Goal: Task Accomplishment & Management: Manage account settings

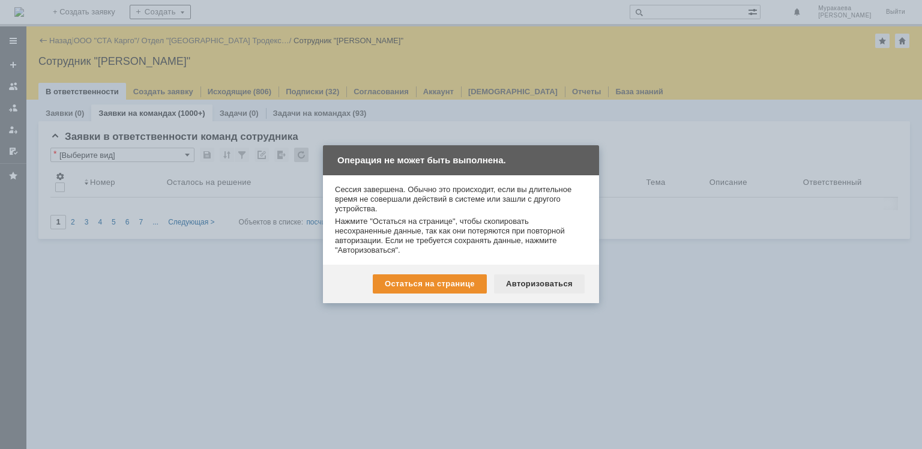
click at [553, 283] on div "Авторизоваться" at bounding box center [539, 283] width 91 height 19
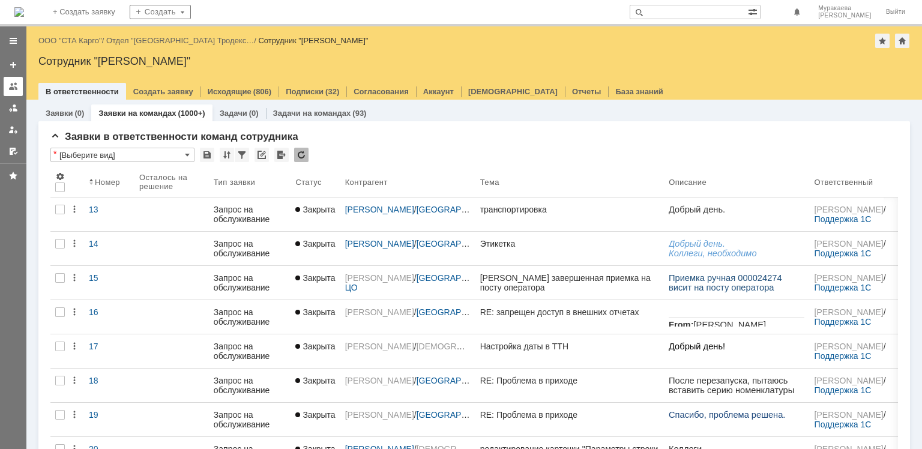
click at [10, 89] on div at bounding box center [13, 87] width 10 height 10
click at [16, 83] on div at bounding box center [13, 87] width 10 height 10
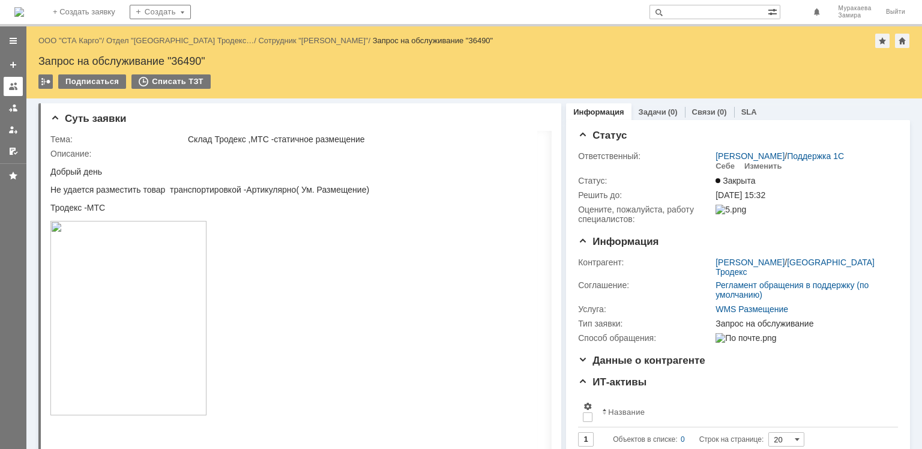
click at [13, 92] on link at bounding box center [13, 86] width 19 height 19
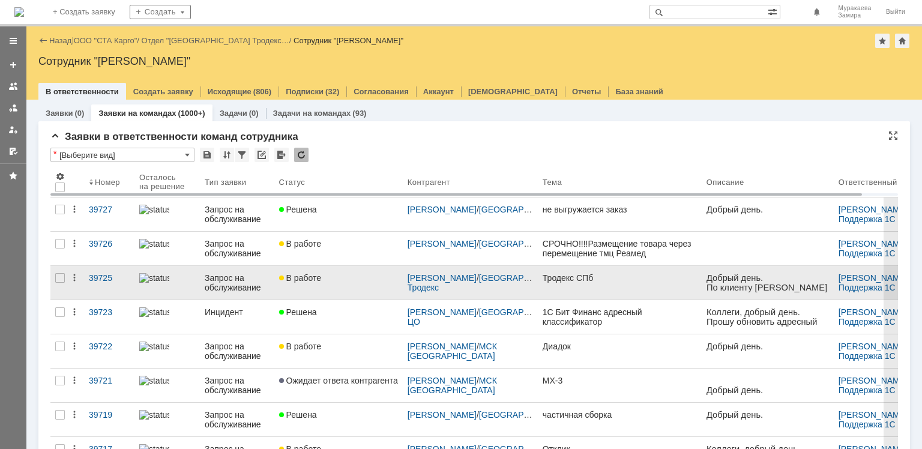
click at [218, 288] on div "Запрос на обслуживание" at bounding box center [237, 282] width 65 height 19
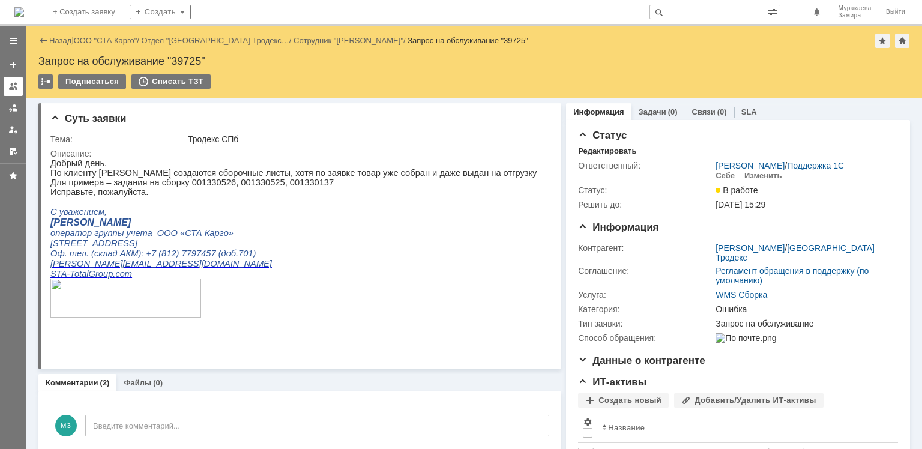
click at [12, 89] on div at bounding box center [13, 87] width 10 height 10
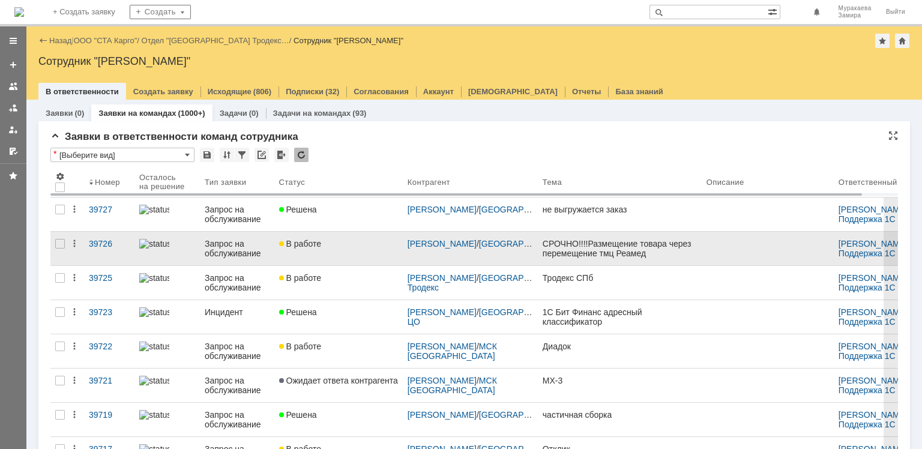
click at [245, 250] on div "Запрос на обслуживание" at bounding box center [237, 248] width 65 height 19
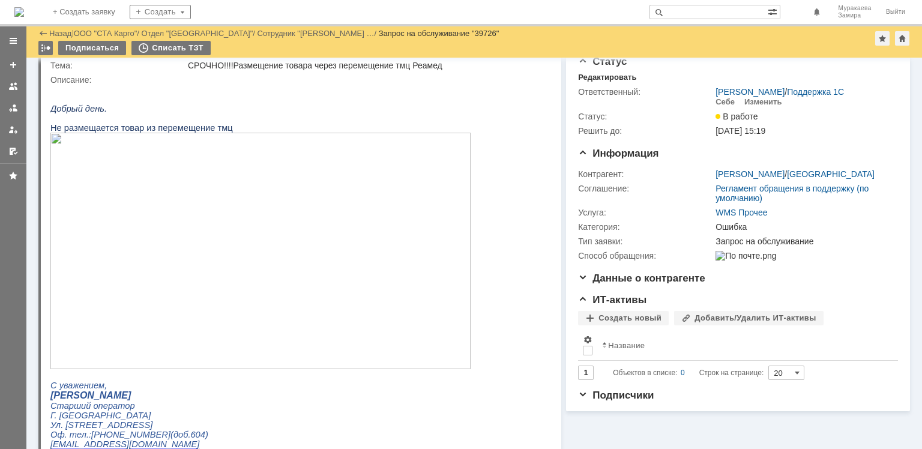
scroll to position [29, 0]
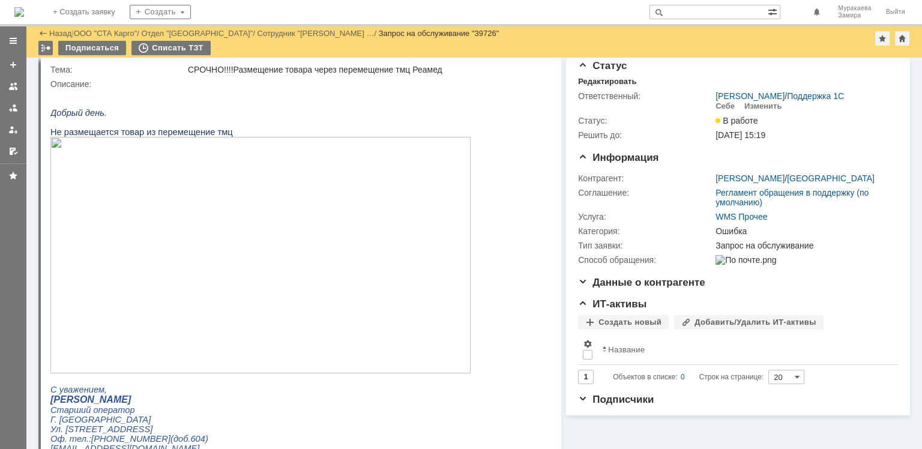
click at [255, 329] on img at bounding box center [260, 255] width 420 height 237
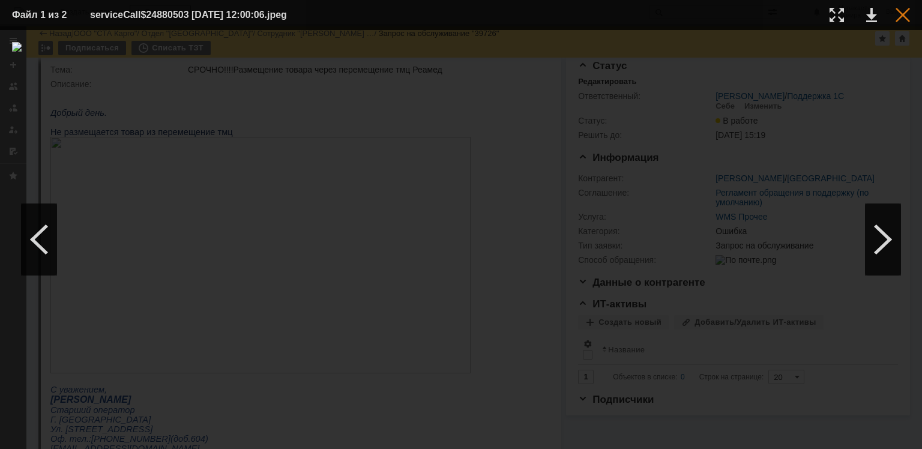
click at [901, 14] on div at bounding box center [903, 15] width 14 height 14
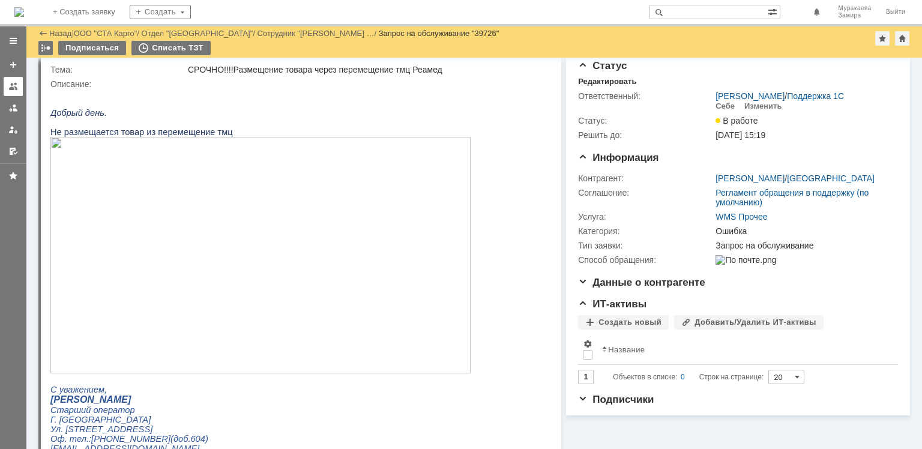
click at [11, 88] on div at bounding box center [13, 87] width 10 height 10
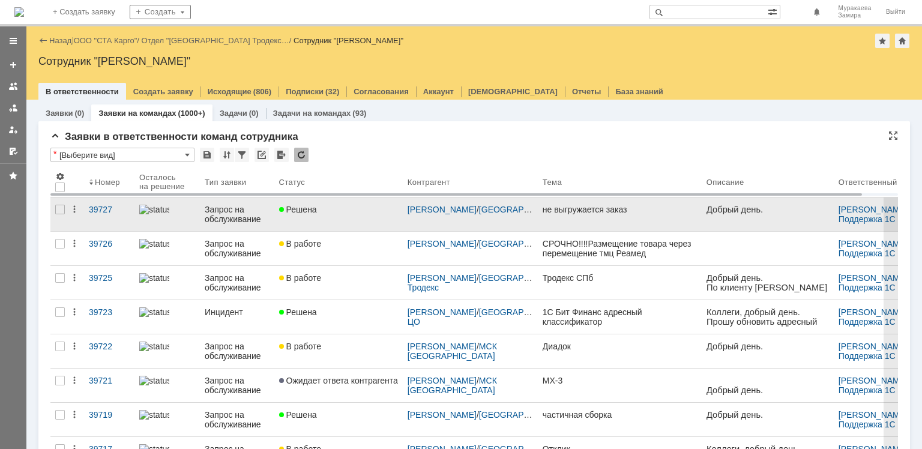
click at [231, 218] on div "Запрос на обслуживание" at bounding box center [237, 214] width 65 height 19
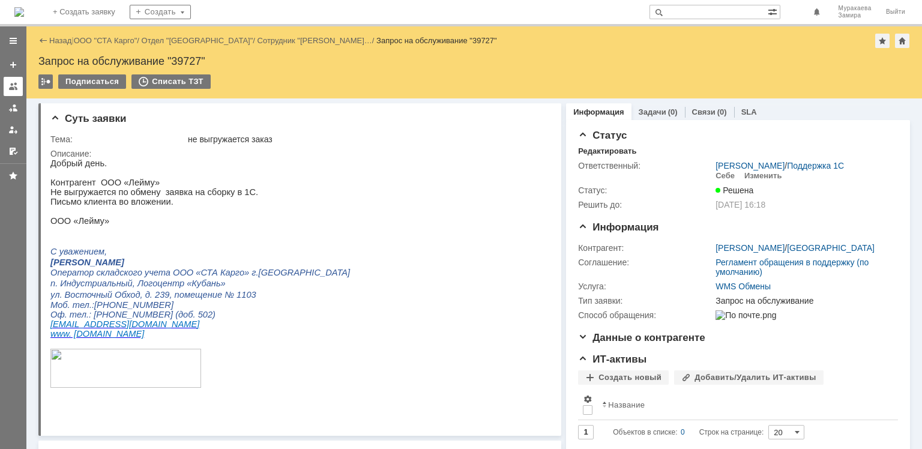
click at [10, 86] on div at bounding box center [13, 87] width 10 height 10
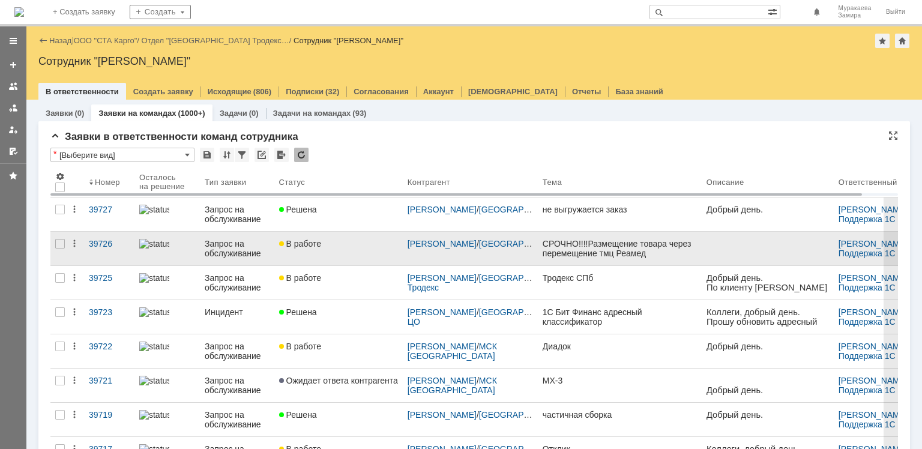
click at [237, 252] on div "Запрос на обслуживание" at bounding box center [237, 248] width 65 height 19
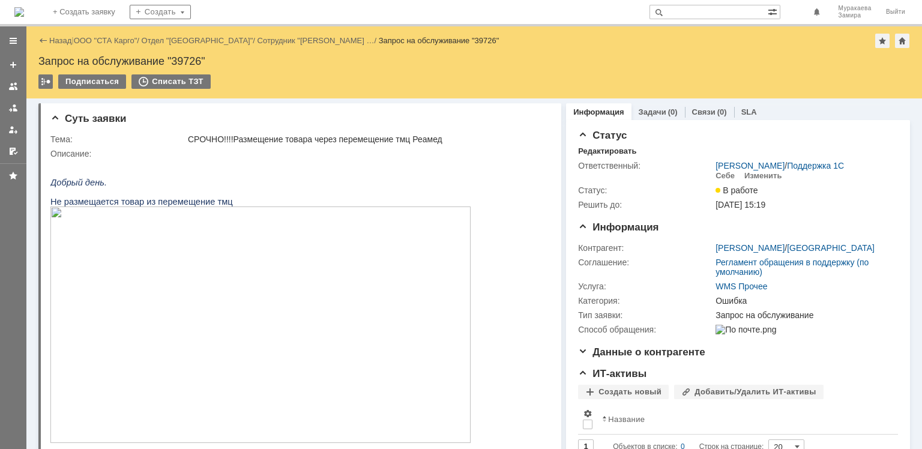
click at [106, 296] on img at bounding box center [260, 325] width 420 height 237
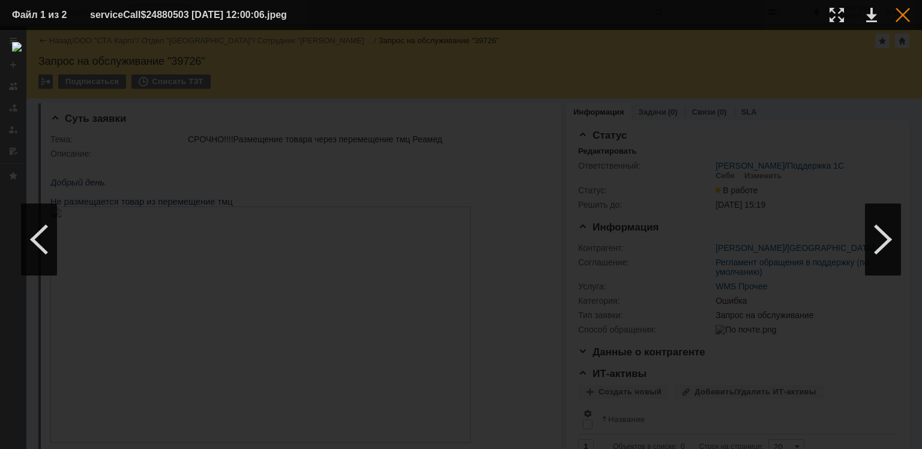
click at [901, 14] on div at bounding box center [903, 15] width 14 height 14
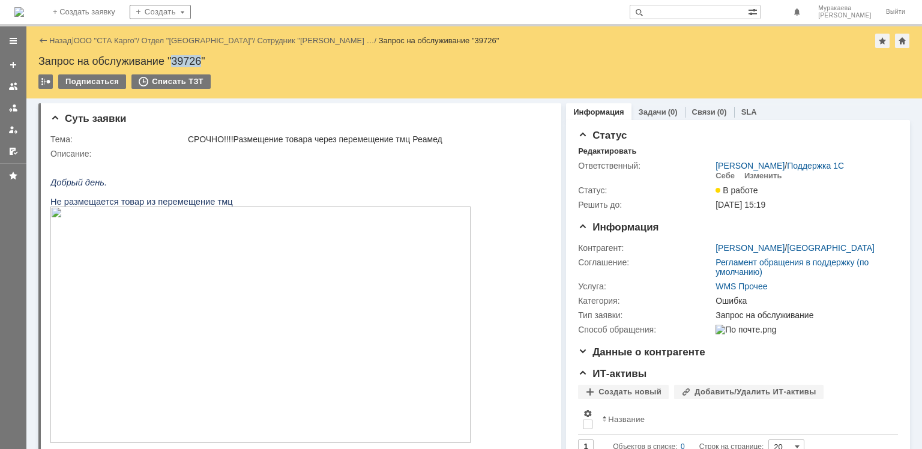
drag, startPoint x: 201, startPoint y: 61, endPoint x: 175, endPoint y: 58, distance: 26.6
click at [175, 58] on div "Запрос на обслуживание "39726"" at bounding box center [474, 61] width 872 height 12
copy div "39726"
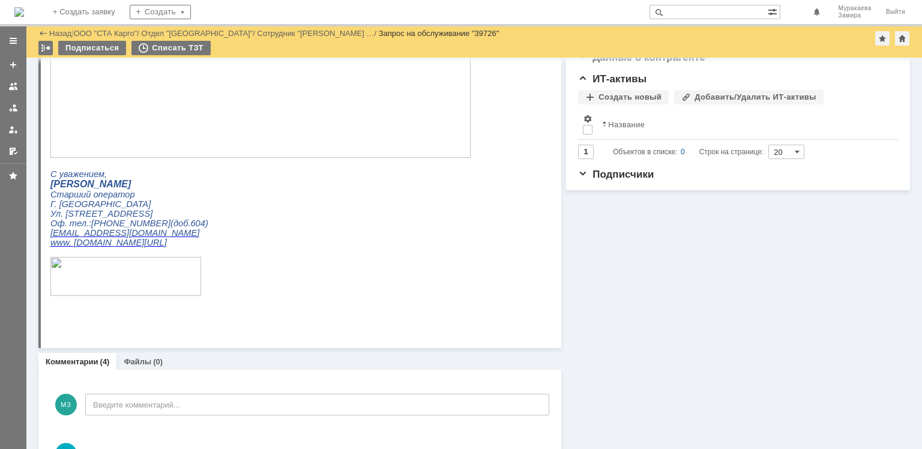
scroll to position [240, 0]
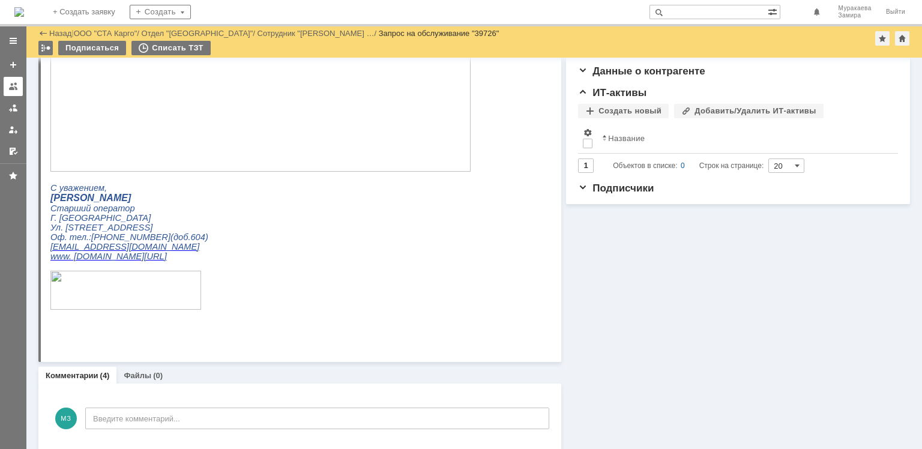
click at [11, 89] on div at bounding box center [13, 87] width 10 height 10
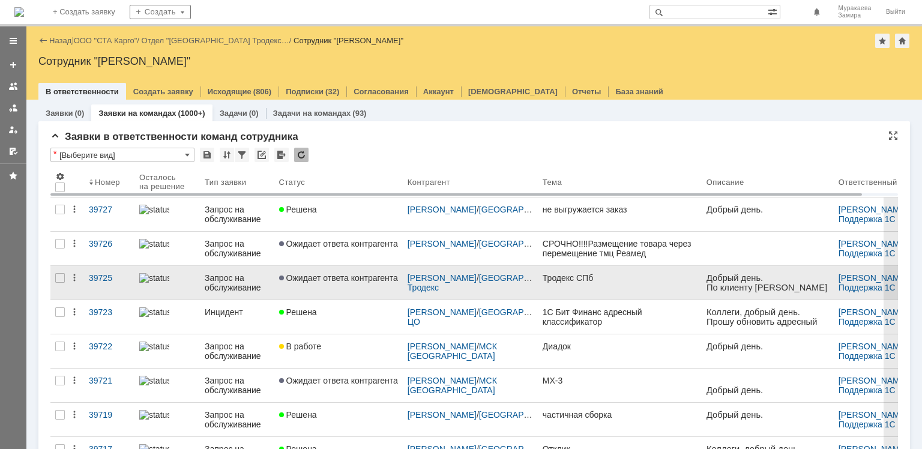
click at [236, 280] on div "Запрос на обслуживание" at bounding box center [237, 282] width 65 height 19
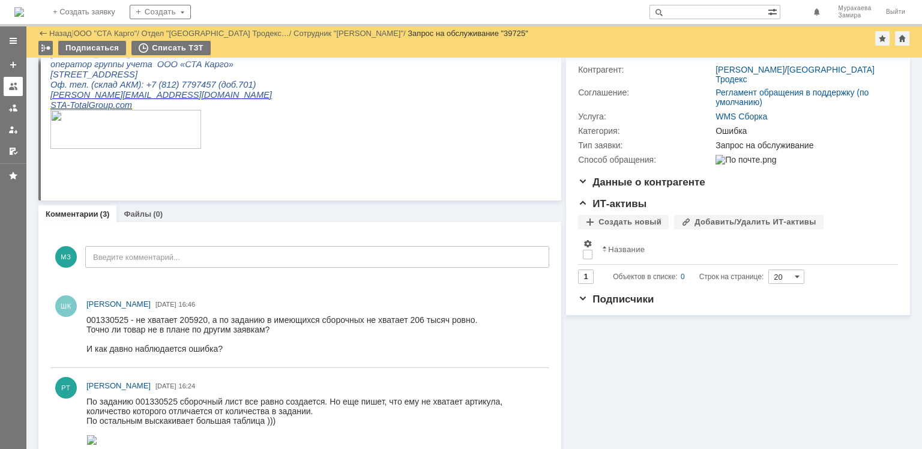
click at [15, 89] on div at bounding box center [13, 87] width 10 height 10
